Goal: Task Accomplishment & Management: Manage account settings

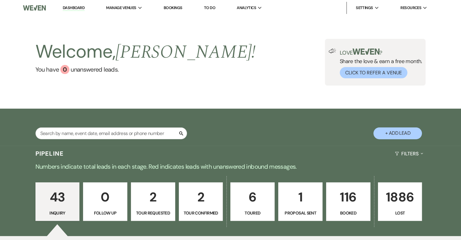
click at [302, 202] on p "1" at bounding box center [300, 197] width 36 height 20
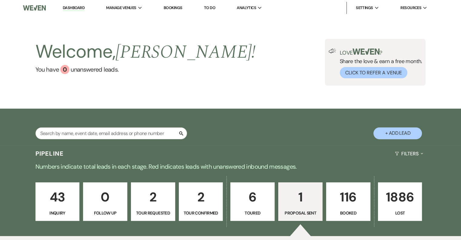
select select "6"
click at [76, 7] on link "Dashboard" at bounding box center [74, 8] width 22 height 6
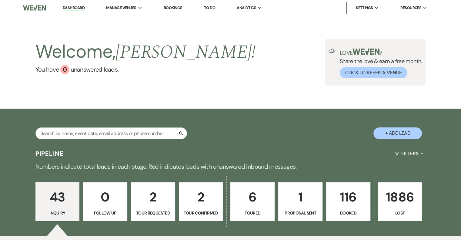
click at [293, 197] on p "1" at bounding box center [300, 197] width 36 height 20
select select "6"
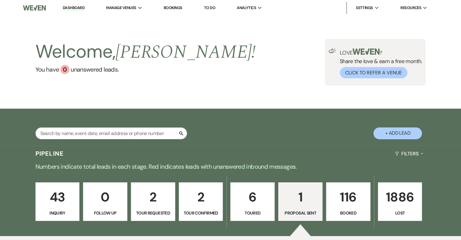
click at [69, 8] on link "Dashboard" at bounding box center [74, 8] width 22 height 6
